Goal: Task Accomplishment & Management: Manage account settings

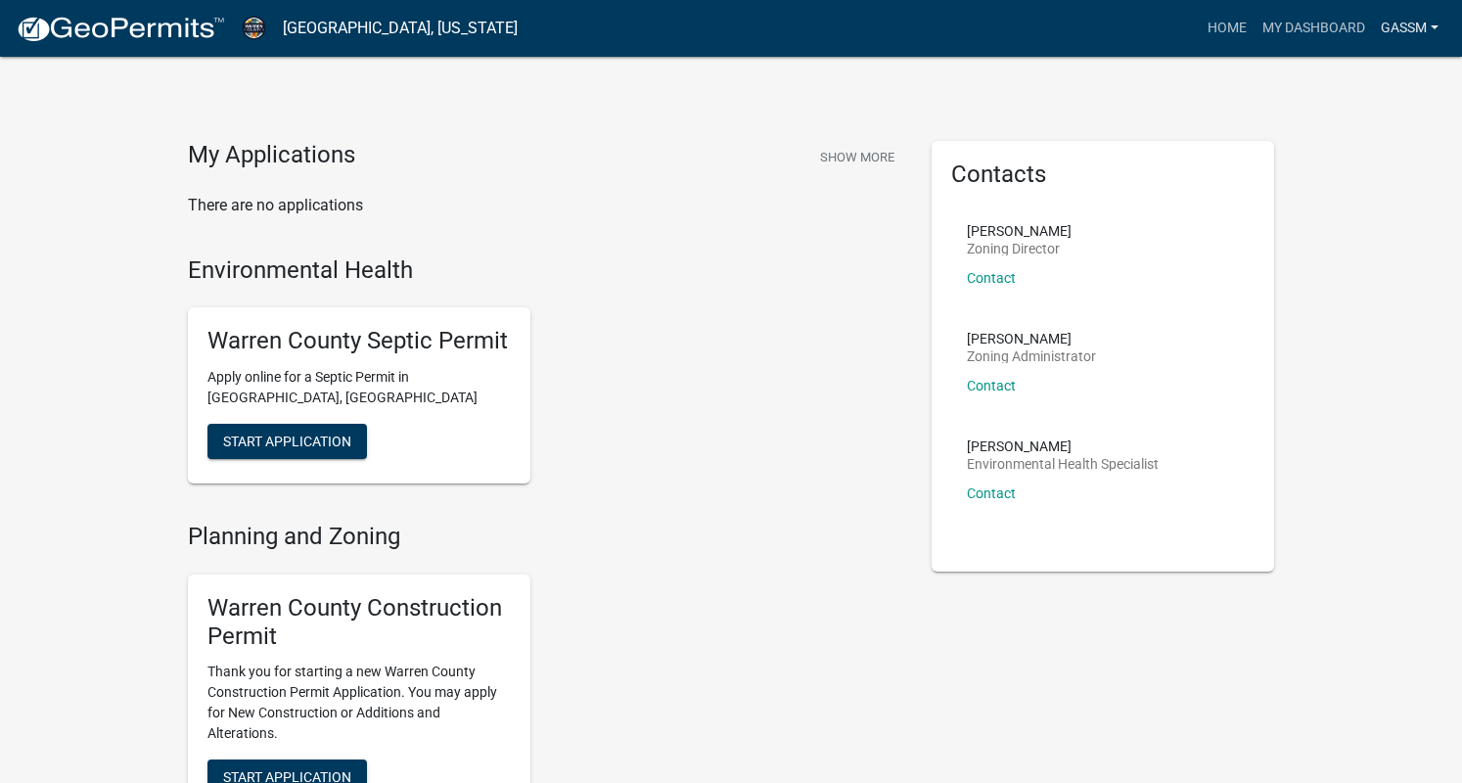
click at [1427, 24] on link "gassm" at bounding box center [1409, 28] width 73 height 37
click at [1323, 144] on link "Logout" at bounding box center [1368, 143] width 157 height 47
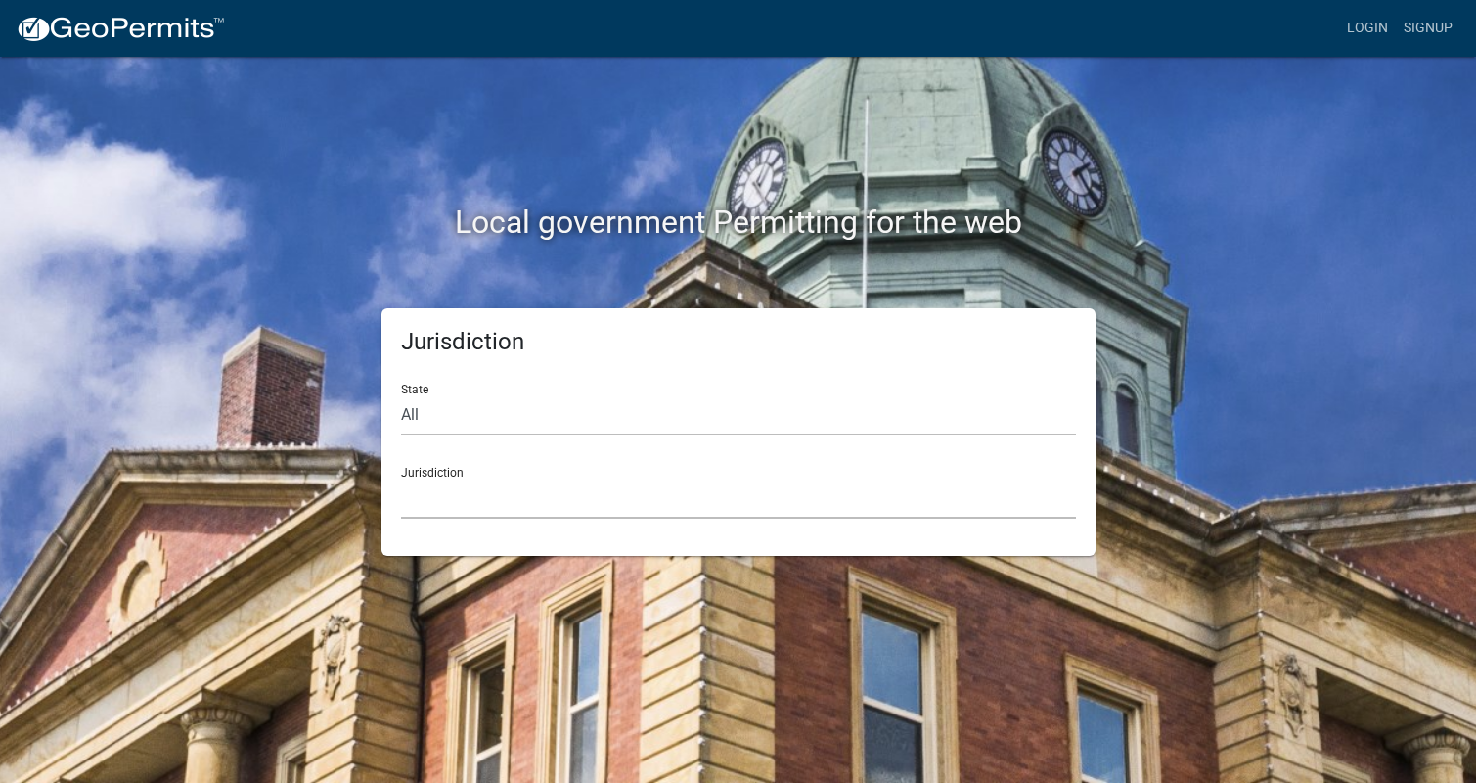
click at [431, 492] on select "[GEOGRAPHIC_DATA], [US_STATE] [GEOGRAPHIC_DATA], [US_STATE][PERSON_NAME][GEOGRA…" at bounding box center [738, 498] width 675 height 40
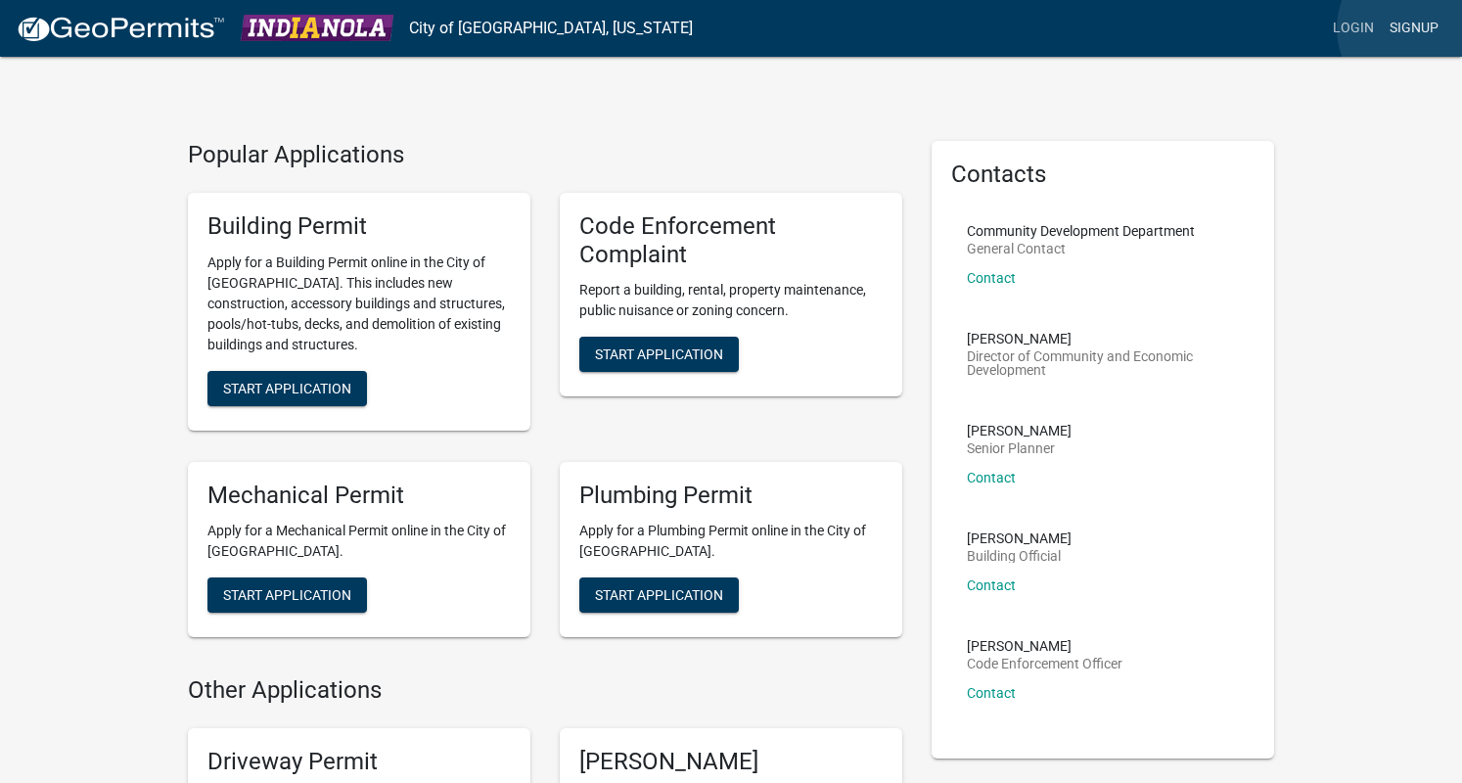
click at [1417, 28] on link "Signup" at bounding box center [1414, 28] width 65 height 37
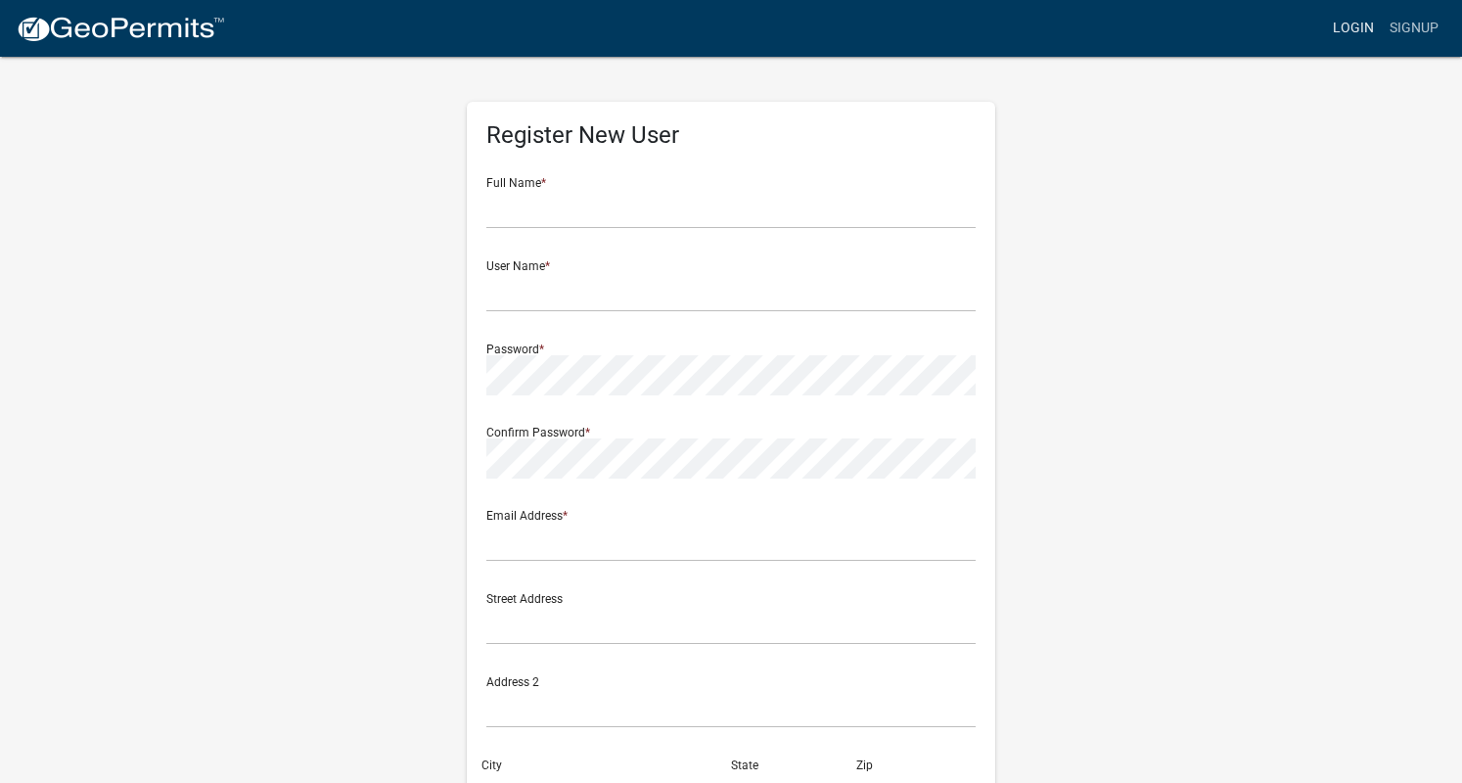
click at [1356, 26] on link "Login" at bounding box center [1353, 28] width 57 height 37
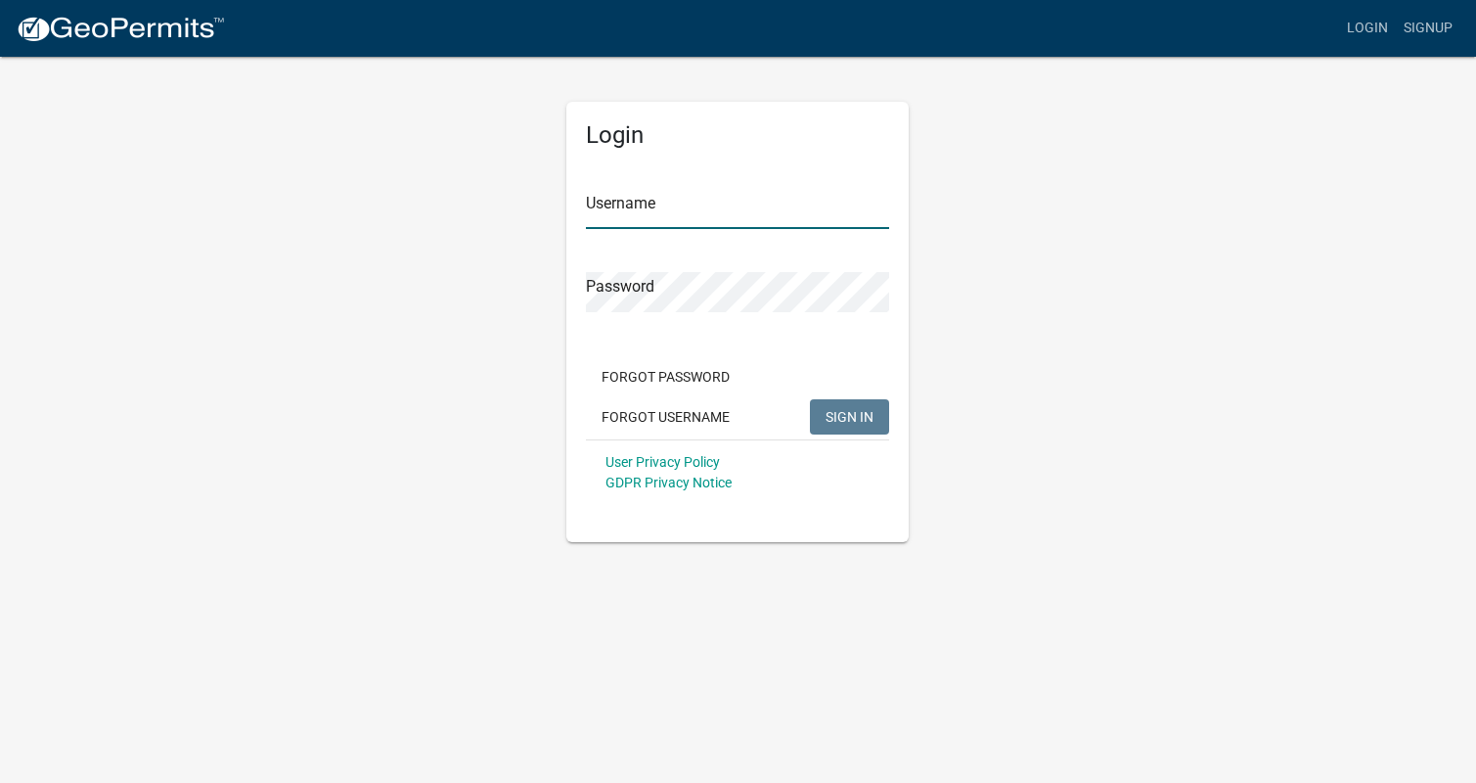
type input "gassm"
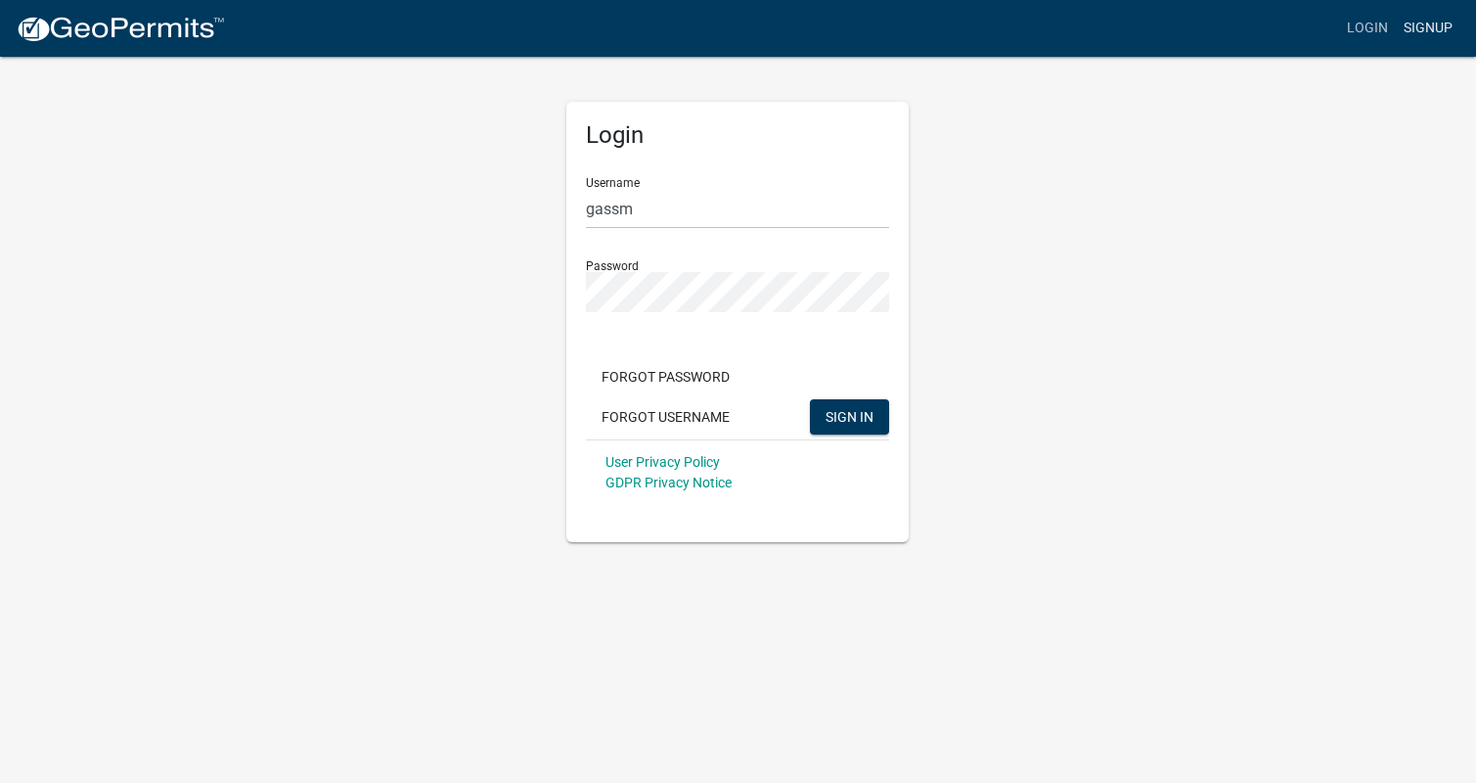
click at [1423, 26] on link "Signup" at bounding box center [1428, 28] width 65 height 37
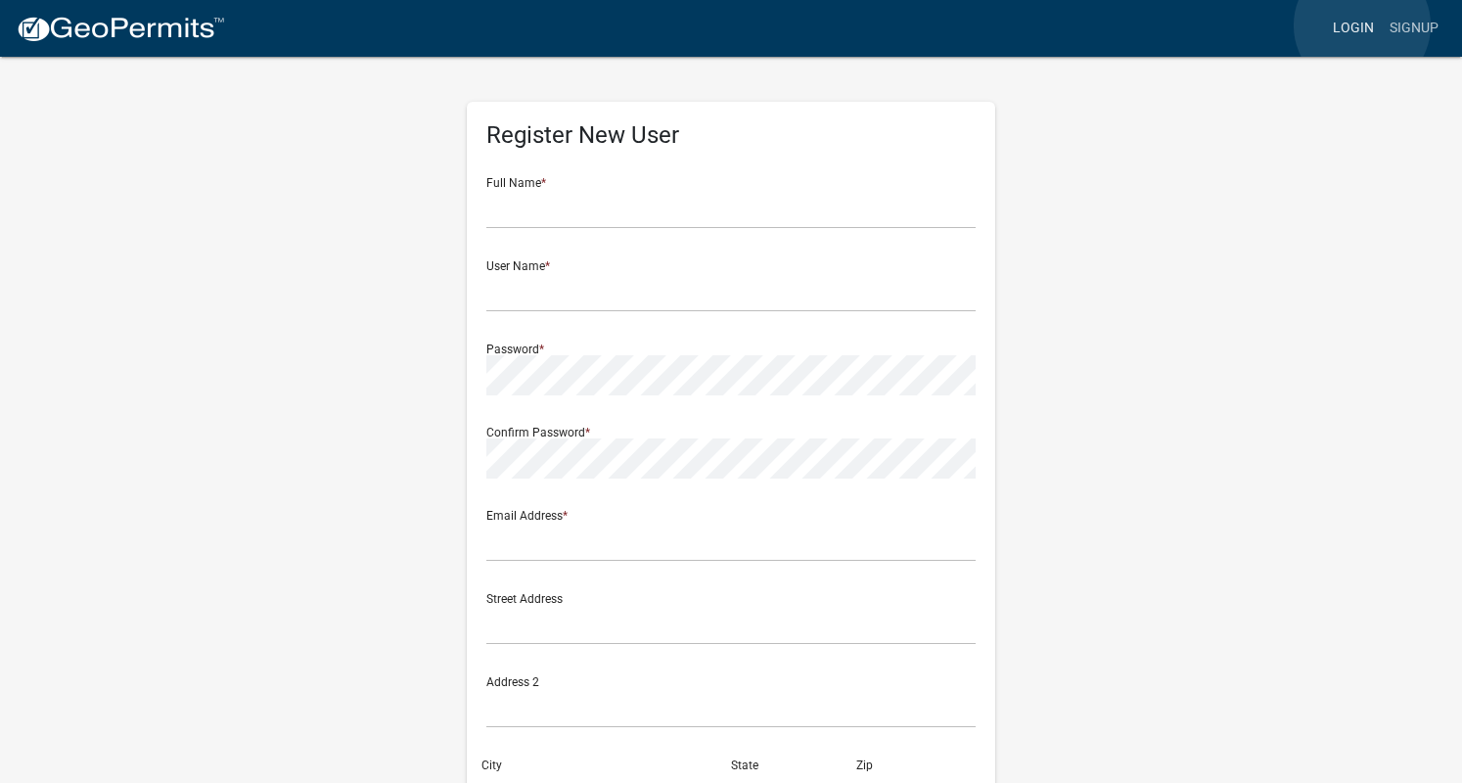
click at [1362, 25] on link "Login" at bounding box center [1353, 28] width 57 height 37
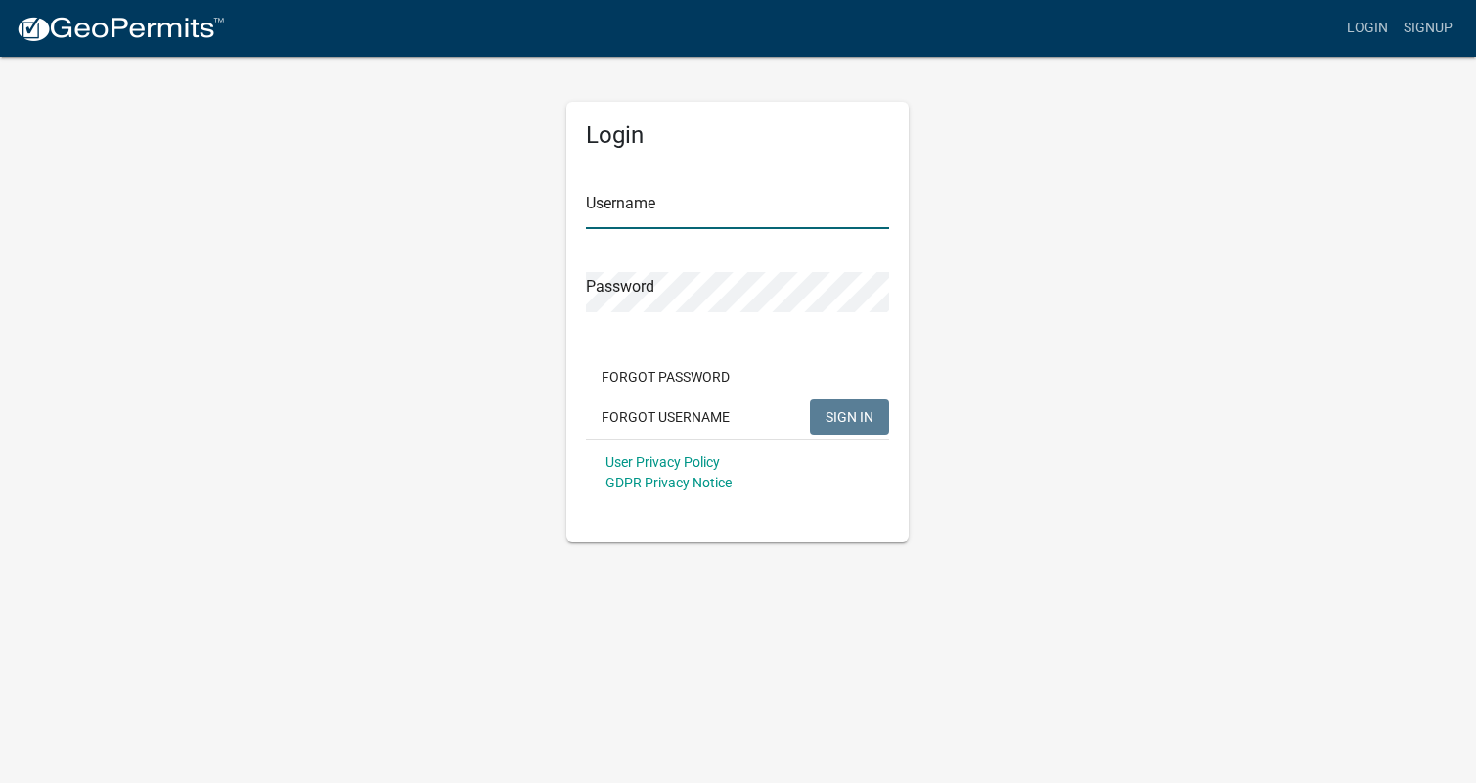
type input "gassm"
drag, startPoint x: 644, startPoint y: 212, endPoint x: 530, endPoint y: 198, distance: 114.4
click at [530, 204] on div "Login Username gassm Password Forgot Password Forgot Username SIGN IN User Priv…" at bounding box center [738, 298] width 1115 height 487
type input "mgass"
click at [840, 413] on span "SIGN IN" at bounding box center [850, 416] width 48 height 16
